Goal: Use online tool/utility: Use online tool/utility

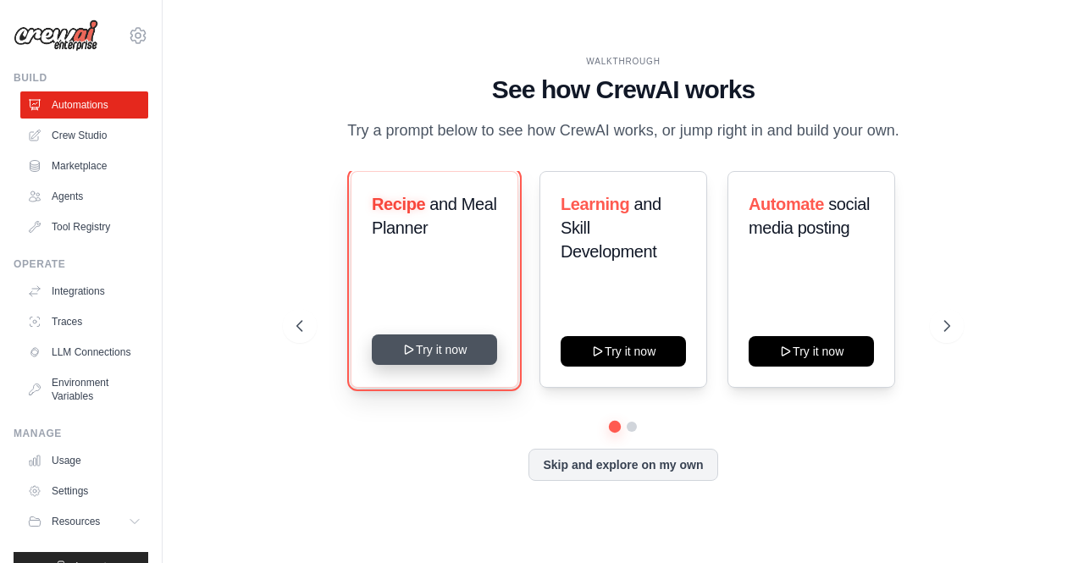
click at [419, 346] on button "Try it now" at bounding box center [434, 350] width 125 height 30
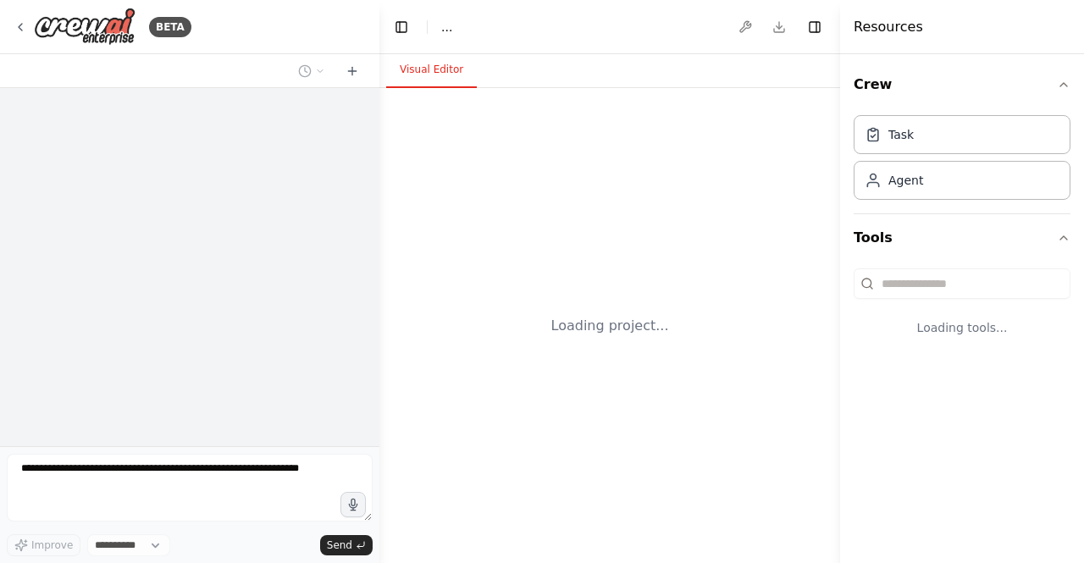
select select "****"
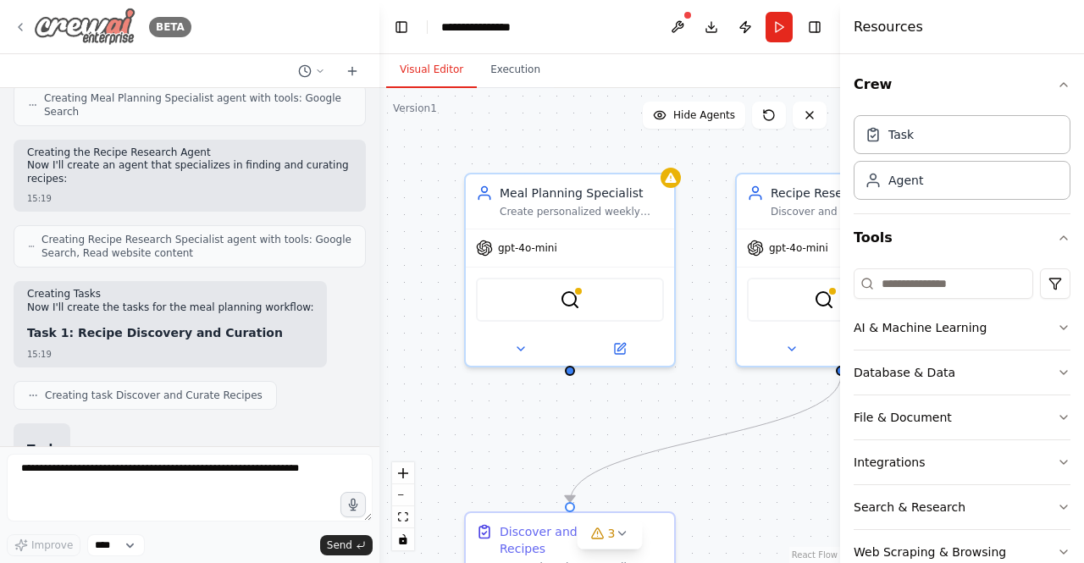
scroll to position [867, 0]
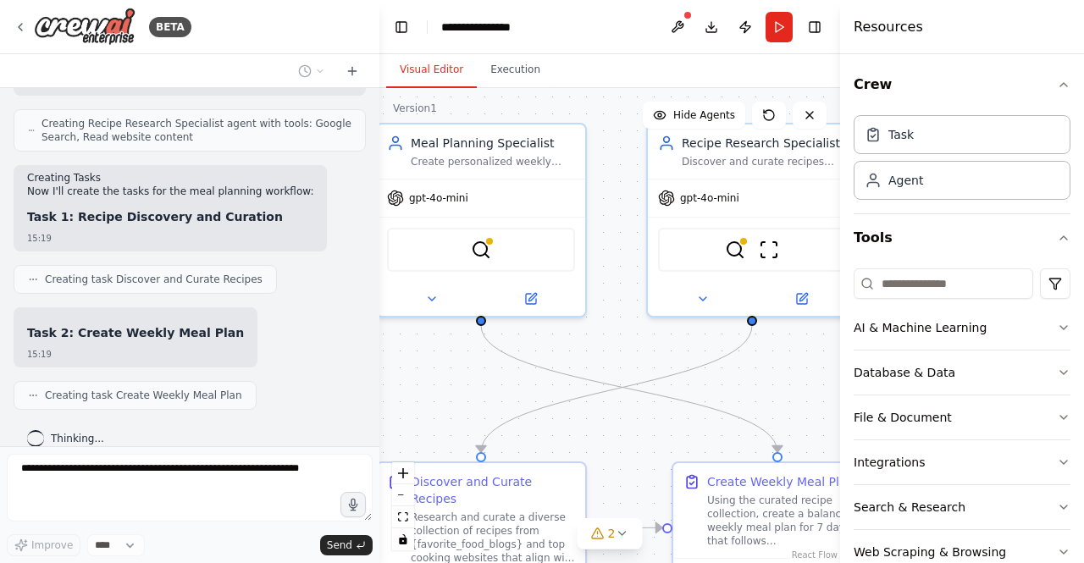
drag, startPoint x: 701, startPoint y: 388, endPoint x: 612, endPoint y: 338, distance: 102.0
click at [612, 338] on div ".deletable-edge-delete-btn { width: 20px; height: 20px; border: 0px solid #ffff…" at bounding box center [610, 325] width 461 height 475
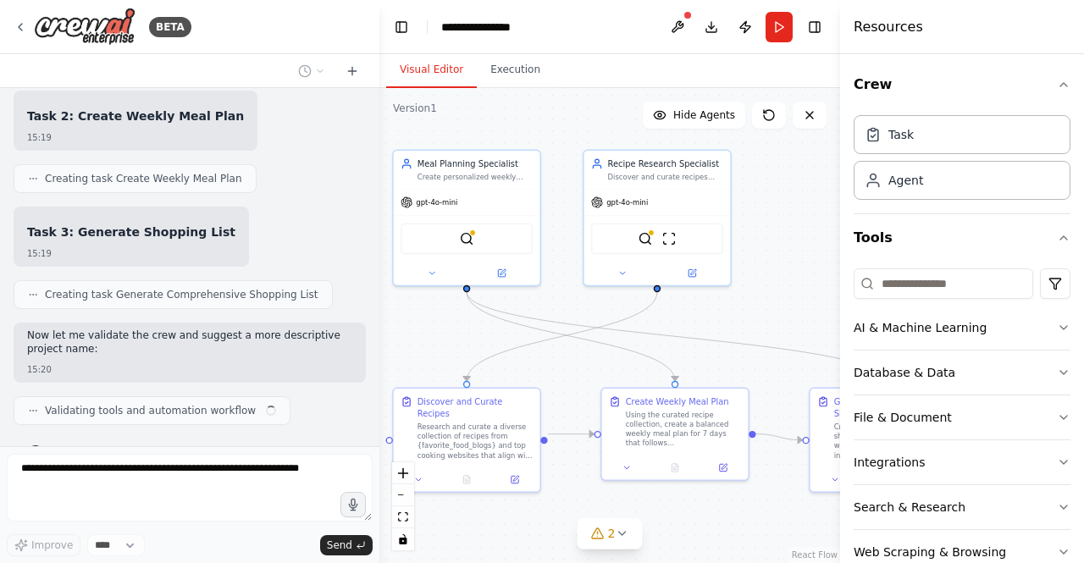
scroll to position [1097, 0]
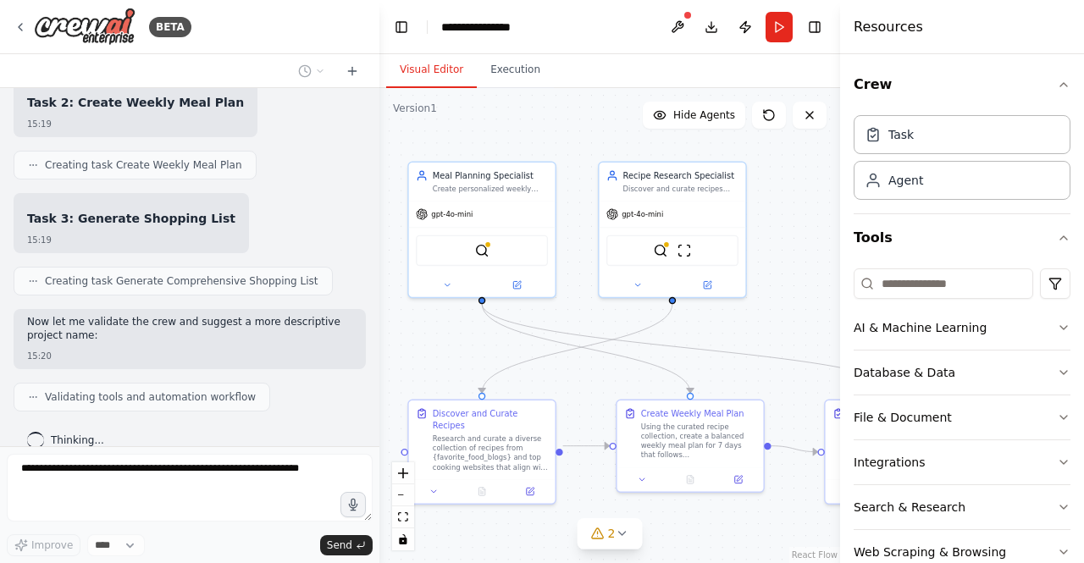
drag, startPoint x: 612, startPoint y: 338, endPoint x: 574, endPoint y: 313, distance: 45.8
click at [574, 313] on div ".deletable-edge-delete-btn { width: 20px; height: 20px; border: 0px solid #ffff…" at bounding box center [610, 325] width 461 height 475
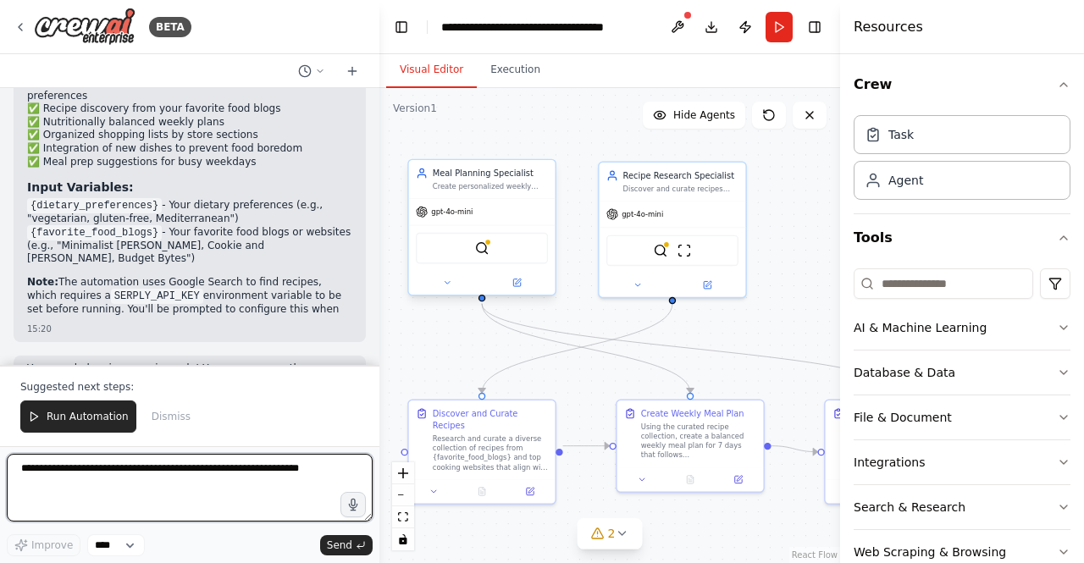
scroll to position [1803, 0]
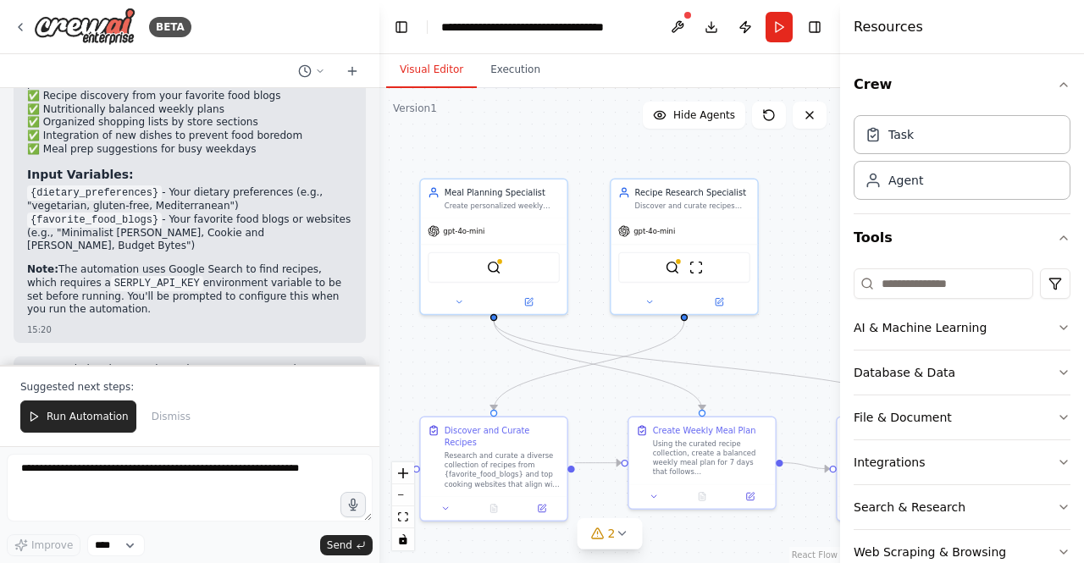
drag, startPoint x: 761, startPoint y: 336, endPoint x: 773, endPoint y: 353, distance: 20.7
click at [773, 353] on div ".deletable-edge-delete-btn { width: 20px; height: 20px; border: 0px solid #ffff…" at bounding box center [610, 325] width 461 height 475
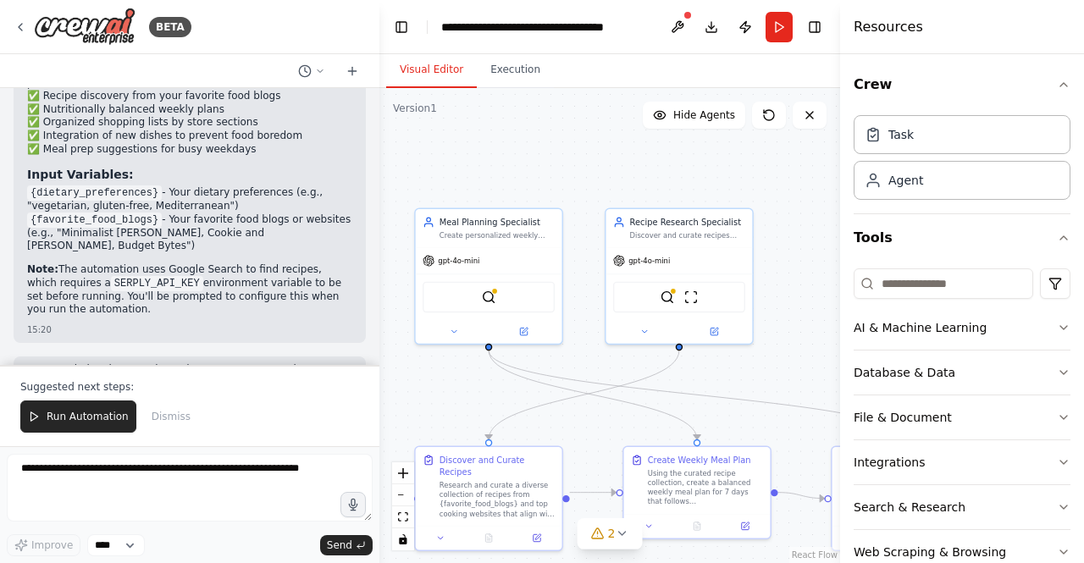
drag, startPoint x: 617, startPoint y: 400, endPoint x: 612, endPoint y: 429, distance: 30.1
click at [612, 429] on div ".deletable-edge-delete-btn { width: 20px; height: 20px; border: 0px solid #ffff…" at bounding box center [610, 325] width 461 height 475
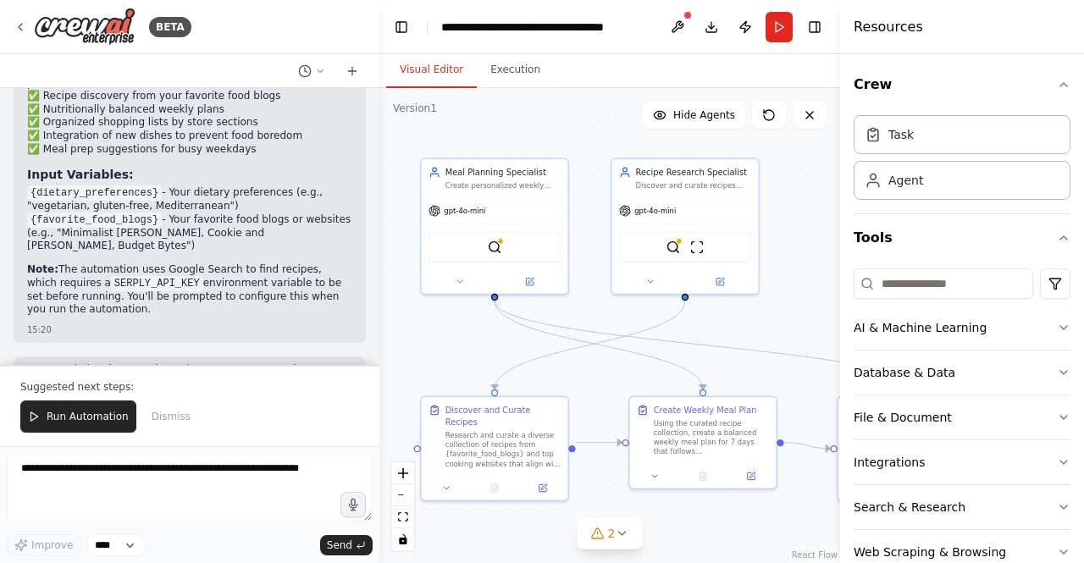
drag, startPoint x: 588, startPoint y: 266, endPoint x: 594, endPoint y: 216, distance: 50.3
click at [594, 216] on div ".deletable-edge-delete-btn { width: 20px; height: 20px; border: 0px solid #ffff…" at bounding box center [610, 325] width 461 height 475
click at [70, 424] on span "Run Automation" at bounding box center [88, 417] width 82 height 14
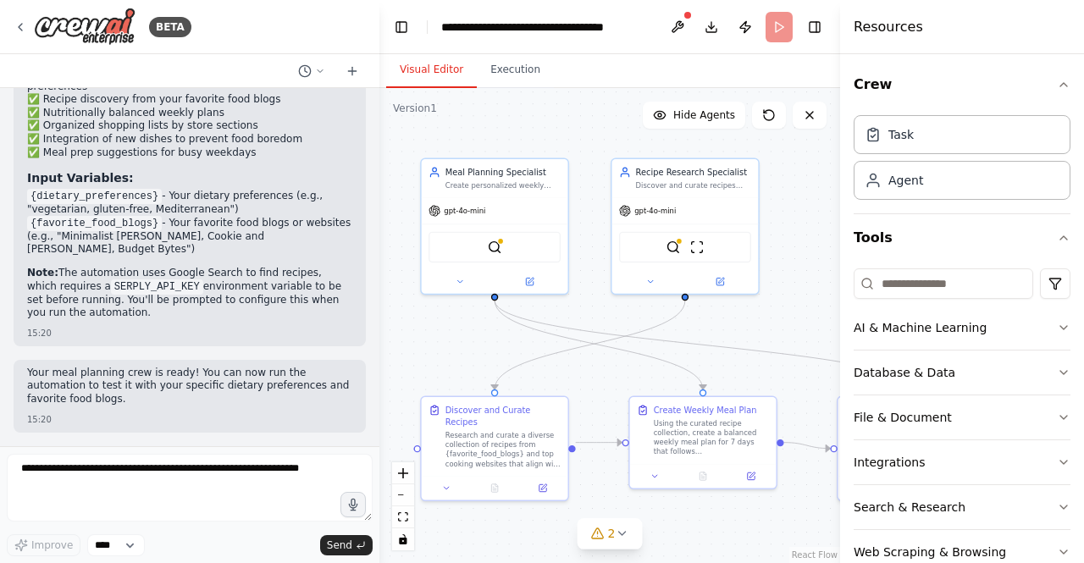
scroll to position [1722, 0]
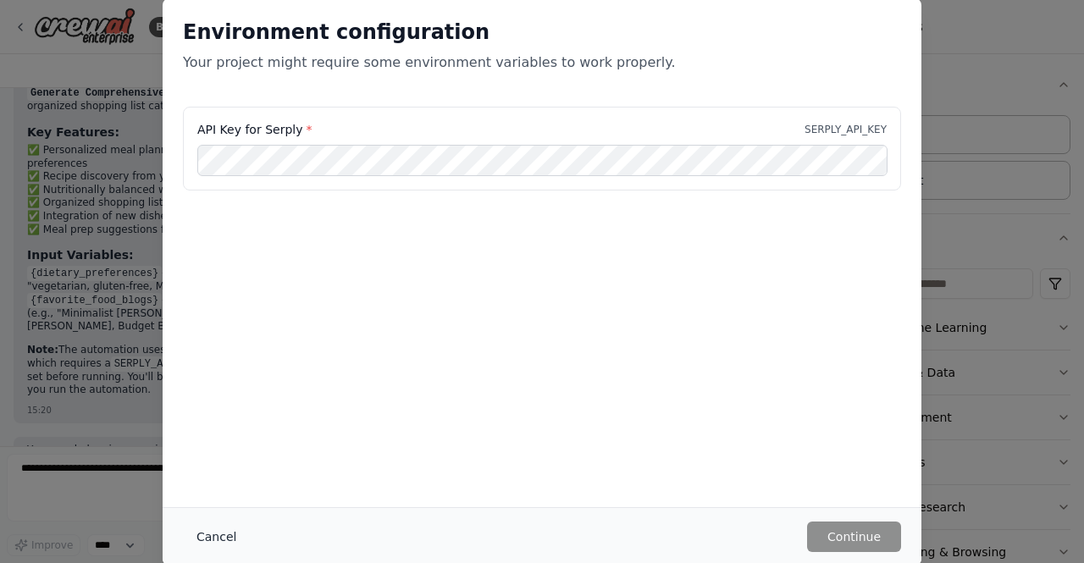
click at [212, 541] on button "Cancel" at bounding box center [216, 537] width 67 height 30
